Goal: Task Accomplishment & Management: Use online tool/utility

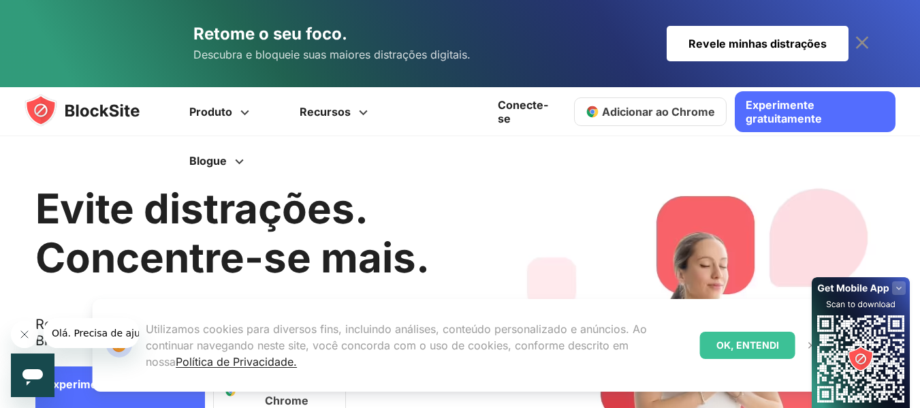
scroll to position [179, 0]
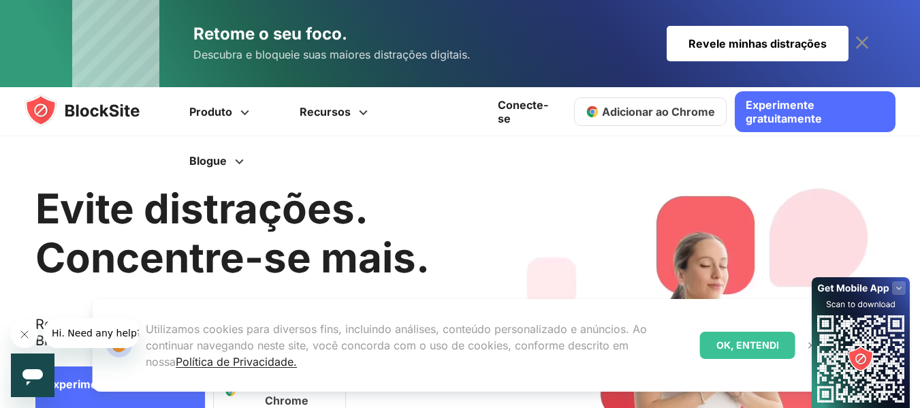
click at [739, 347] on font "OK, ENTENDI" at bounding box center [748, 345] width 63 height 12
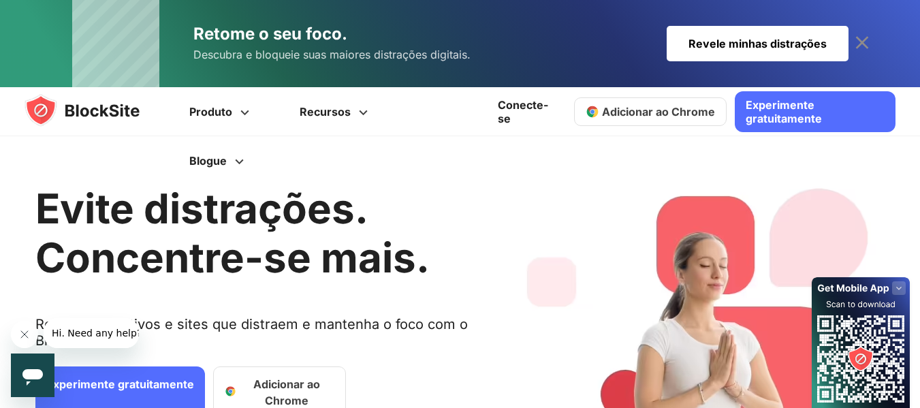
click at [679, 122] on link "Adicionar ao Chrome" at bounding box center [650, 111] width 153 height 29
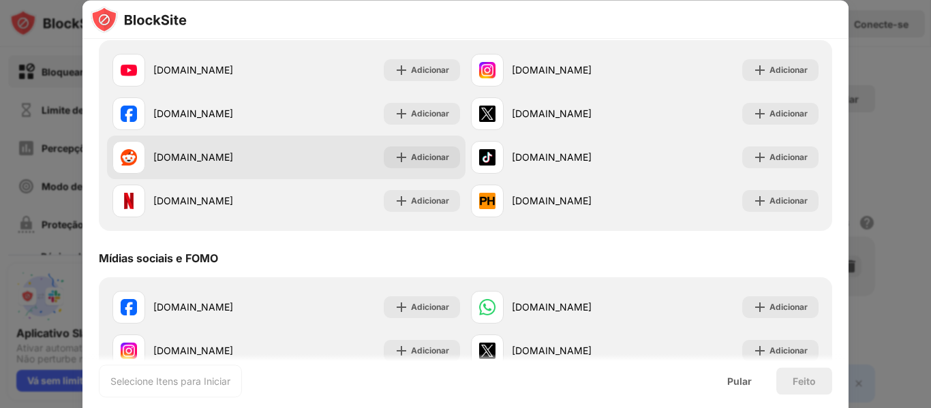
scroll to position [181, 0]
click at [411, 157] on font "Adicionar" at bounding box center [430, 156] width 38 height 10
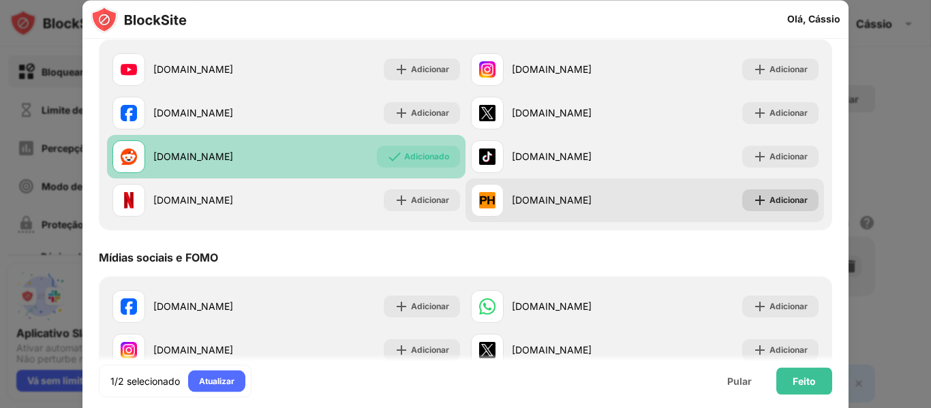
click at [769, 198] on font "Adicionar" at bounding box center [788, 200] width 38 height 10
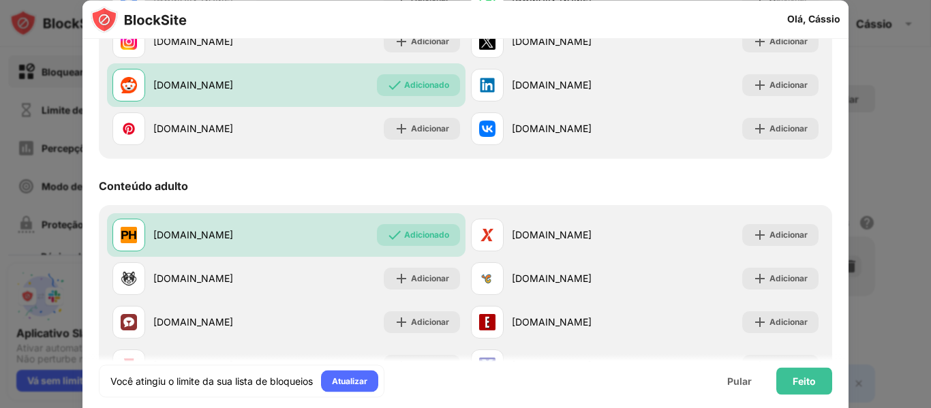
scroll to position [610, 0]
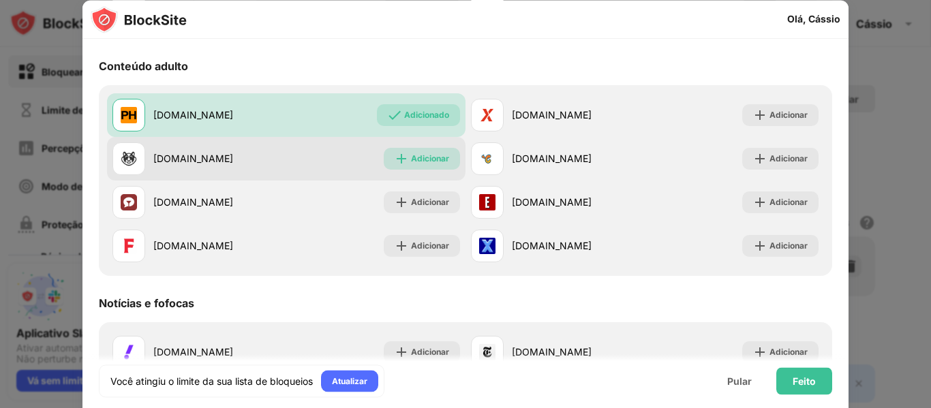
click at [401, 157] on img at bounding box center [401, 159] width 14 height 14
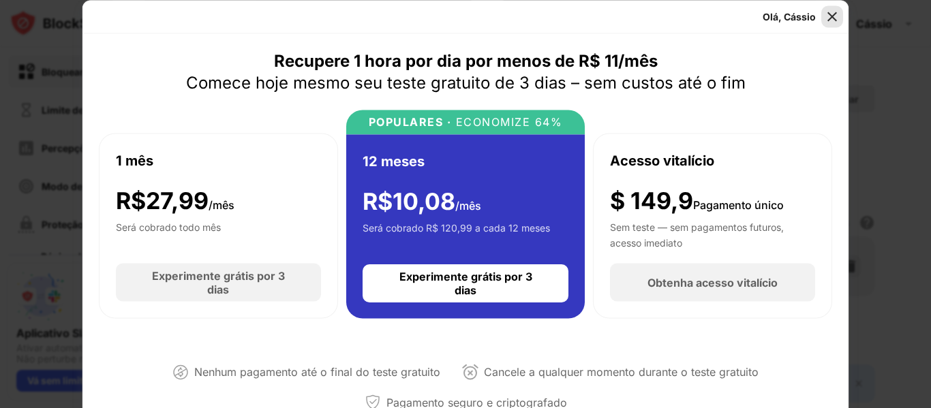
click at [832, 14] on img at bounding box center [832, 17] width 14 height 14
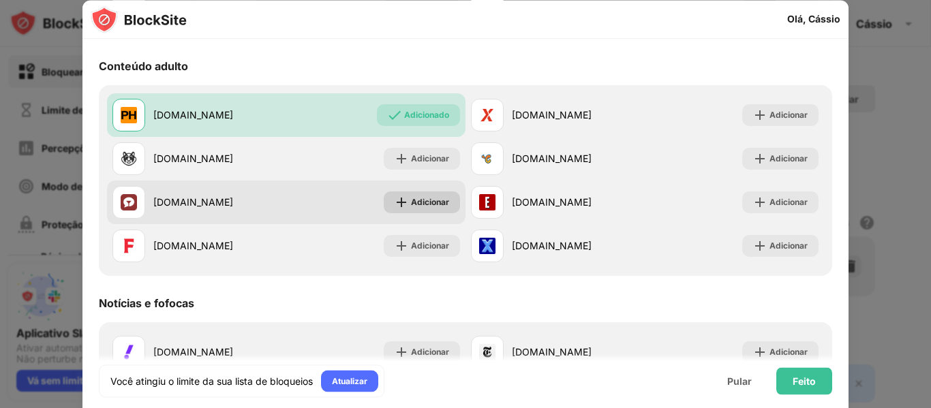
click at [397, 202] on img at bounding box center [401, 203] width 14 height 14
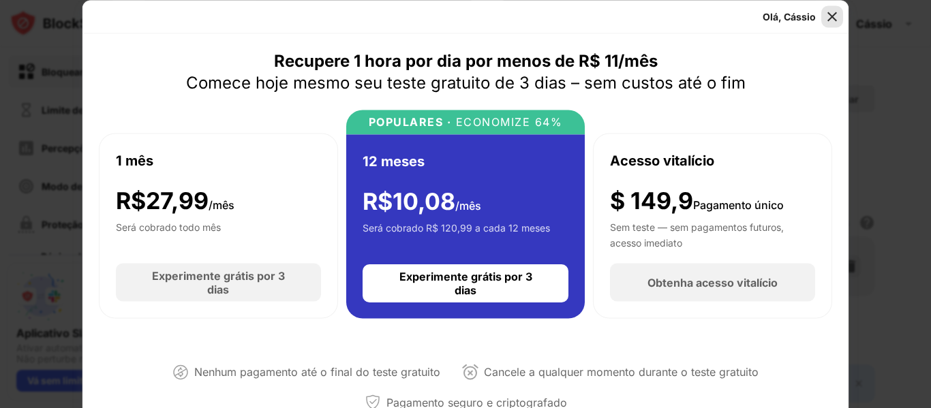
click at [828, 15] on img at bounding box center [832, 17] width 14 height 14
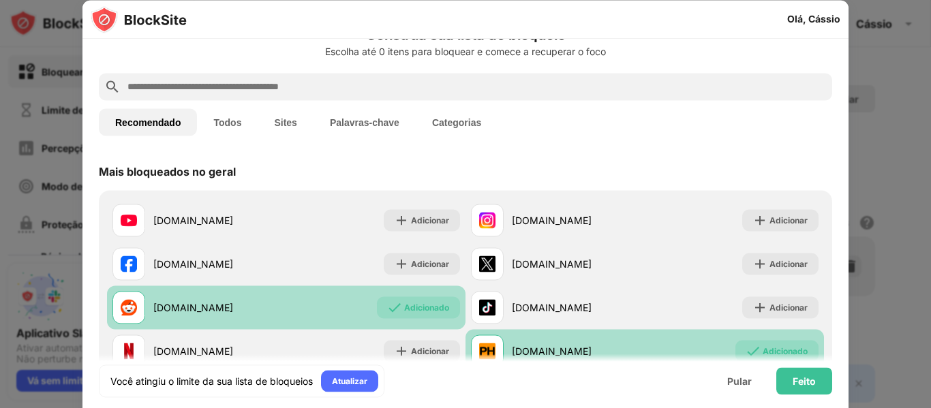
scroll to position [30, 0]
click at [238, 119] on font "Todos" at bounding box center [227, 122] width 28 height 11
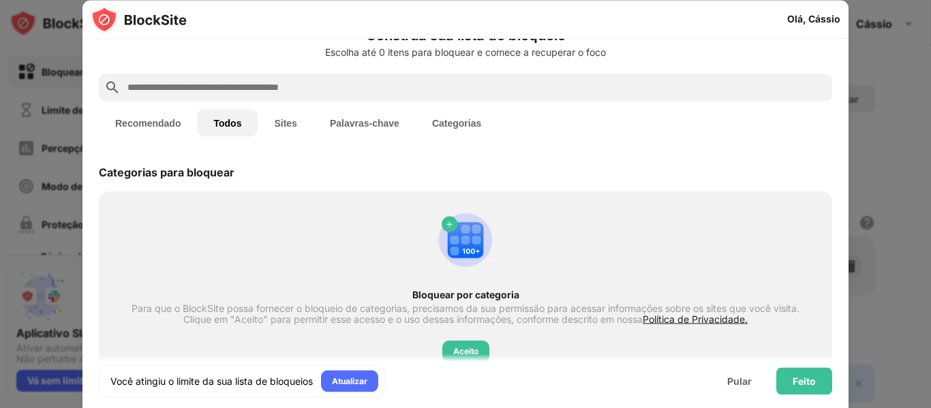
click at [294, 126] on font "Sites" at bounding box center [285, 122] width 22 height 11
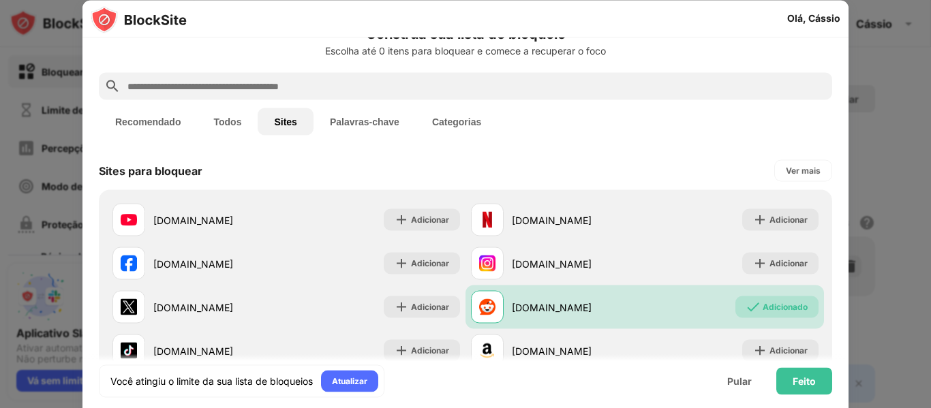
scroll to position [29, 0]
click at [349, 123] on font "Palavras-chave" at bounding box center [364, 122] width 69 height 11
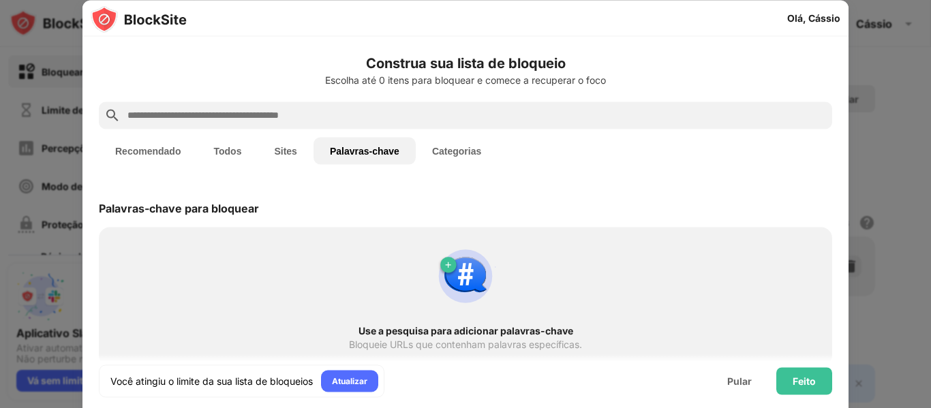
scroll to position [0, 0]
click at [262, 112] on input "text" at bounding box center [476, 115] width 700 height 16
click at [339, 266] on div "Use a pesquisa para adicionar palavras-chave Bloqueie URLs que contenham palavr…" at bounding box center [465, 296] width 717 height 123
click at [448, 286] on img at bounding box center [465, 275] width 65 height 65
click at [314, 124] on div at bounding box center [465, 115] width 733 height 27
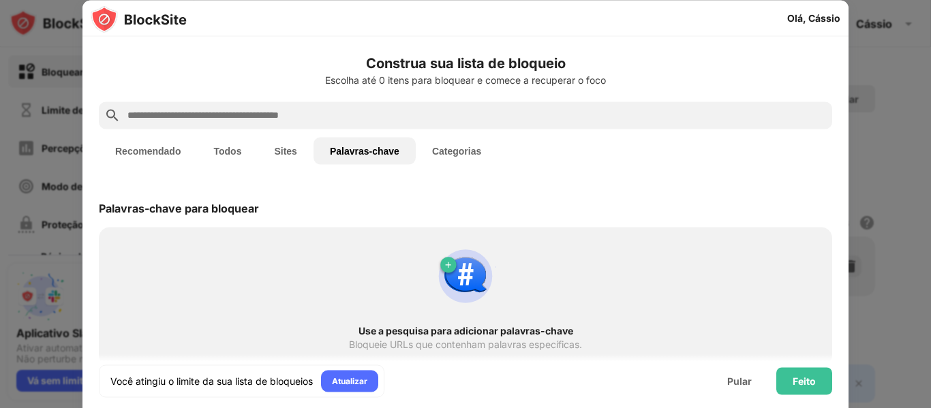
click at [317, 119] on input "text" at bounding box center [476, 115] width 700 height 16
click at [128, 116] on input "text" at bounding box center [476, 115] width 700 height 16
click at [664, 193] on div "Palavras-chave para bloquear" at bounding box center [465, 208] width 733 height 38
click at [131, 113] on input "text" at bounding box center [476, 115] width 700 height 16
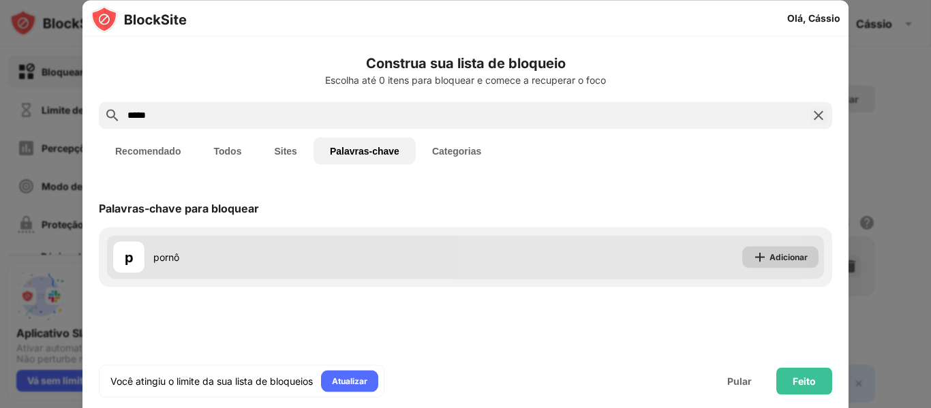
type input "*****"
click at [762, 259] on img at bounding box center [760, 257] width 14 height 14
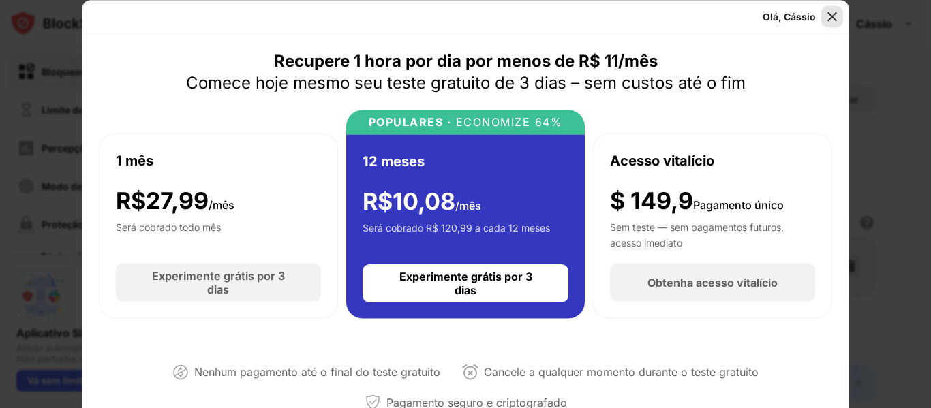
click at [827, 14] on img at bounding box center [832, 17] width 14 height 14
